Goal: Ask a question

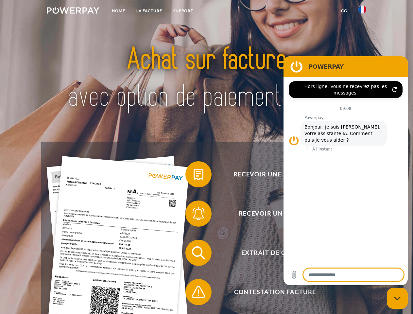
click at [73, 11] on img at bounding box center [73, 10] width 53 height 7
click at [362, 11] on img at bounding box center [362, 10] width 8 height 8
click at [344, 11] on link "CG" at bounding box center [344, 11] width 17 height 12
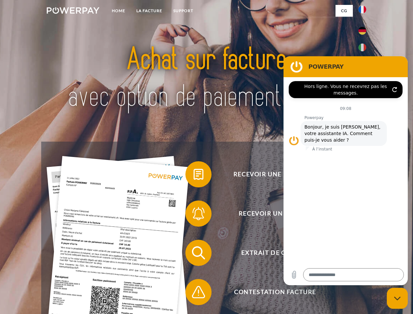
click at [194, 176] on span at bounding box center [188, 174] width 33 height 33
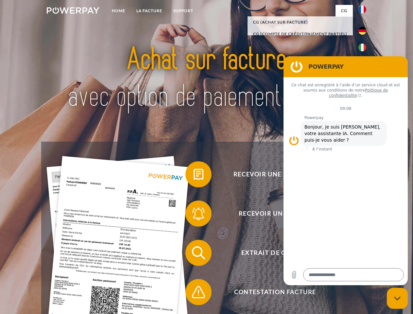
click at [194, 215] on span at bounding box center [188, 213] width 33 height 33
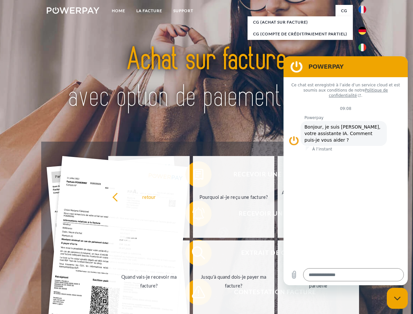
click at [194, 254] on link "Jusqu'à quand dois-je payer ma facture?" at bounding box center [233, 281] width 81 height 82
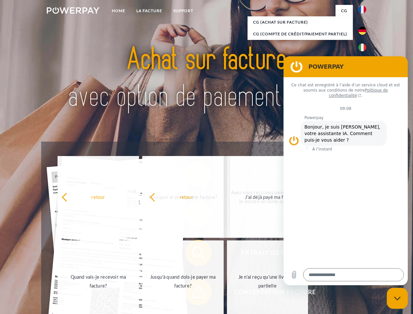
click at [194, 293] on span at bounding box center [188, 292] width 33 height 33
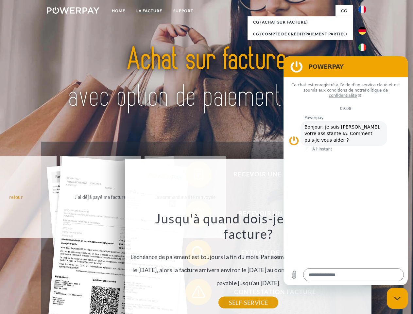
click at [397, 298] on icon "Fermer la fenêtre de messagerie" at bounding box center [397, 298] width 7 height 4
type textarea "*"
